Goal: Task Accomplishment & Management: Manage account settings

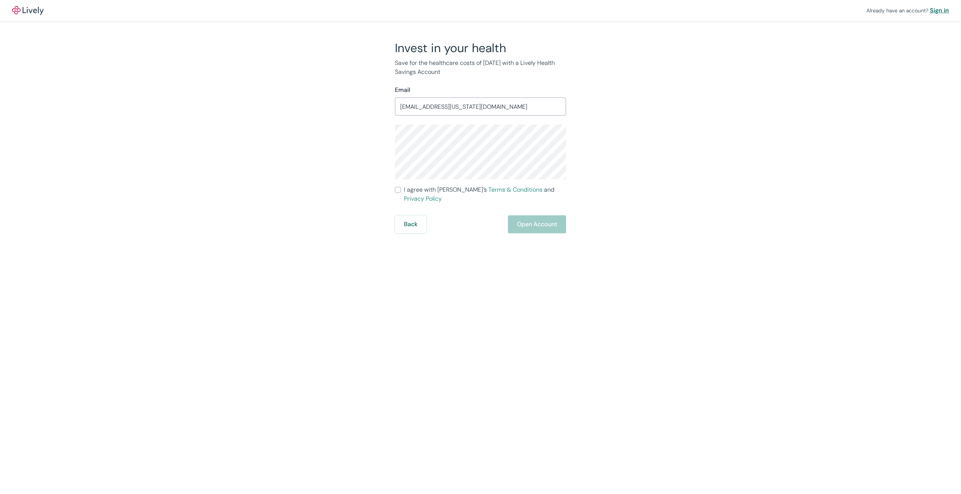
click at [937, 9] on div "Sign in" at bounding box center [939, 10] width 19 height 9
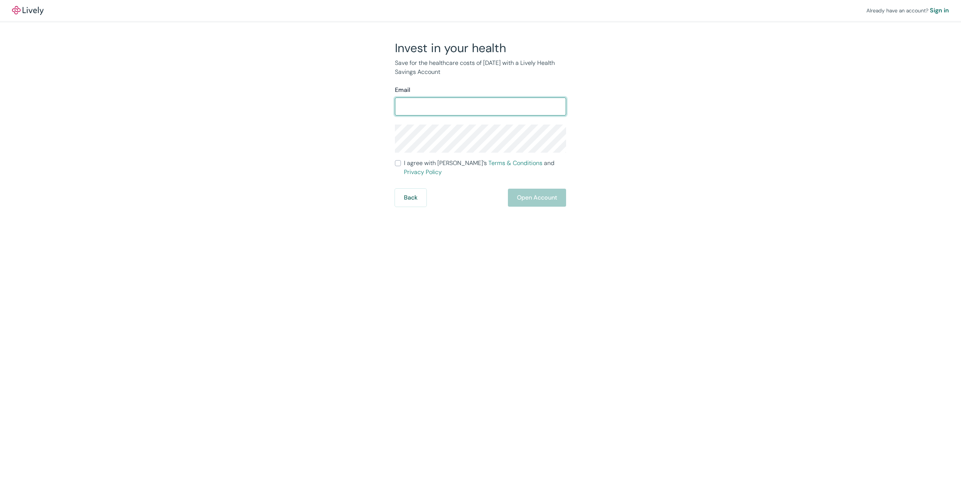
type input "[EMAIL_ADDRESS][US_STATE][DOMAIN_NAME]"
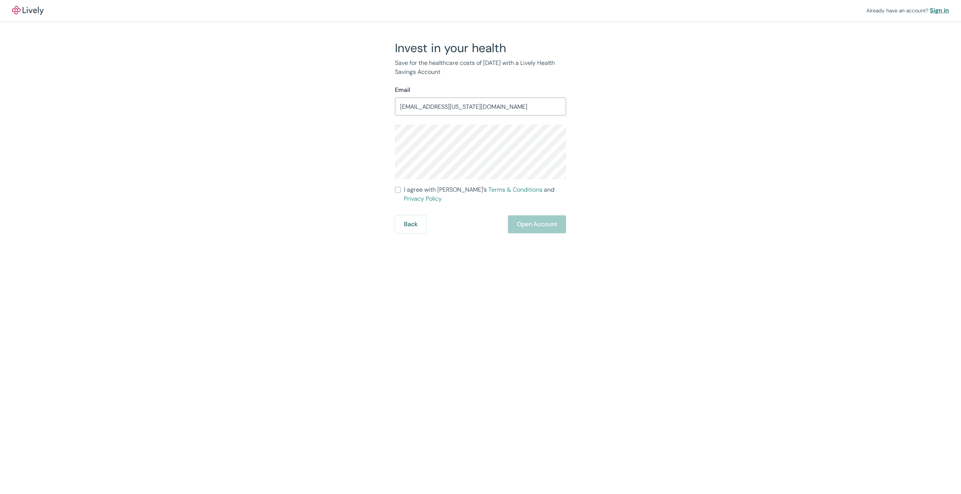
click at [937, 11] on div "Sign in" at bounding box center [939, 10] width 19 height 9
